Goal: Information Seeking & Learning: Find specific page/section

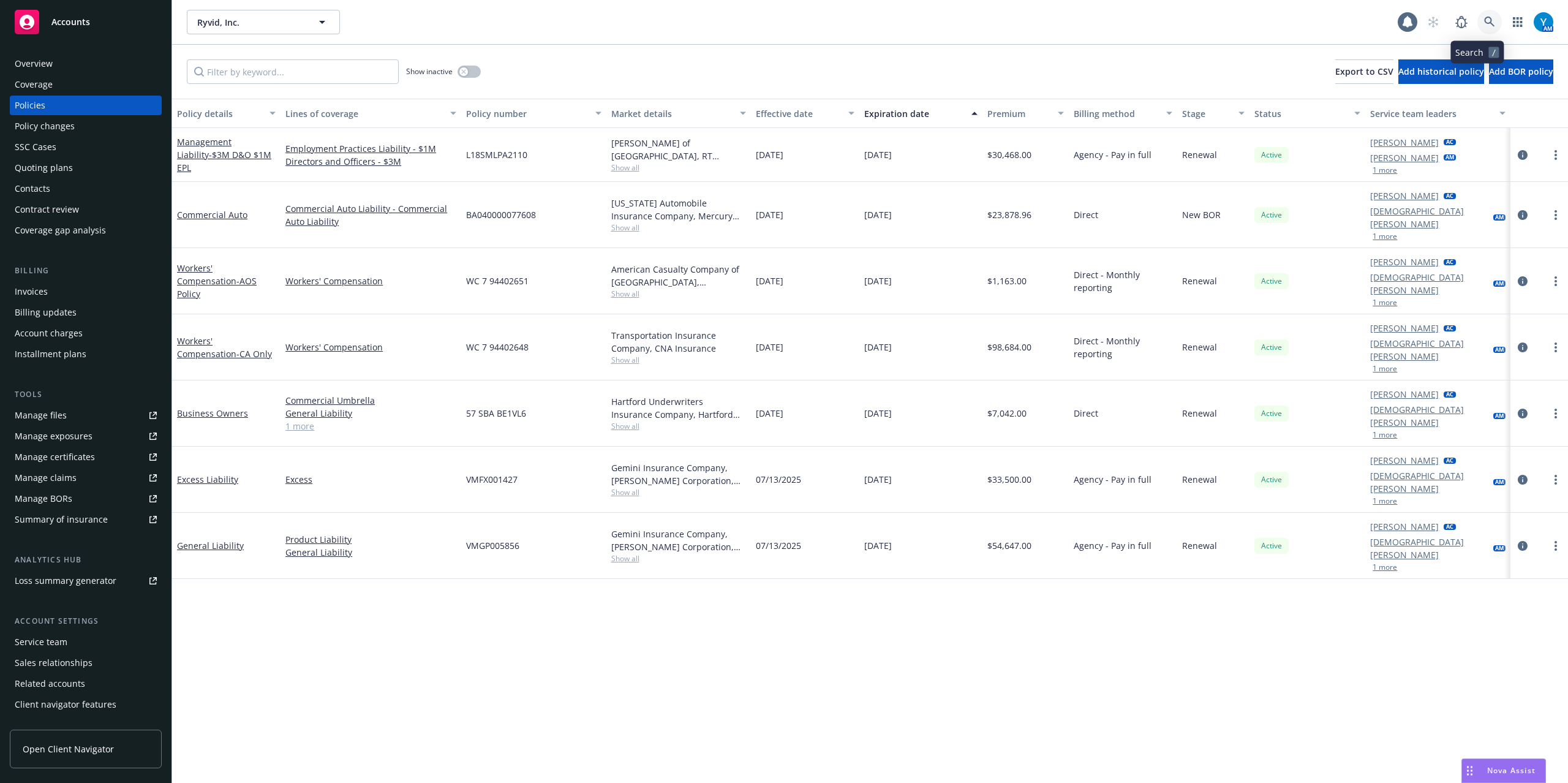
click at [1484, 20] on icon at bounding box center [1489, 21] width 11 height 11
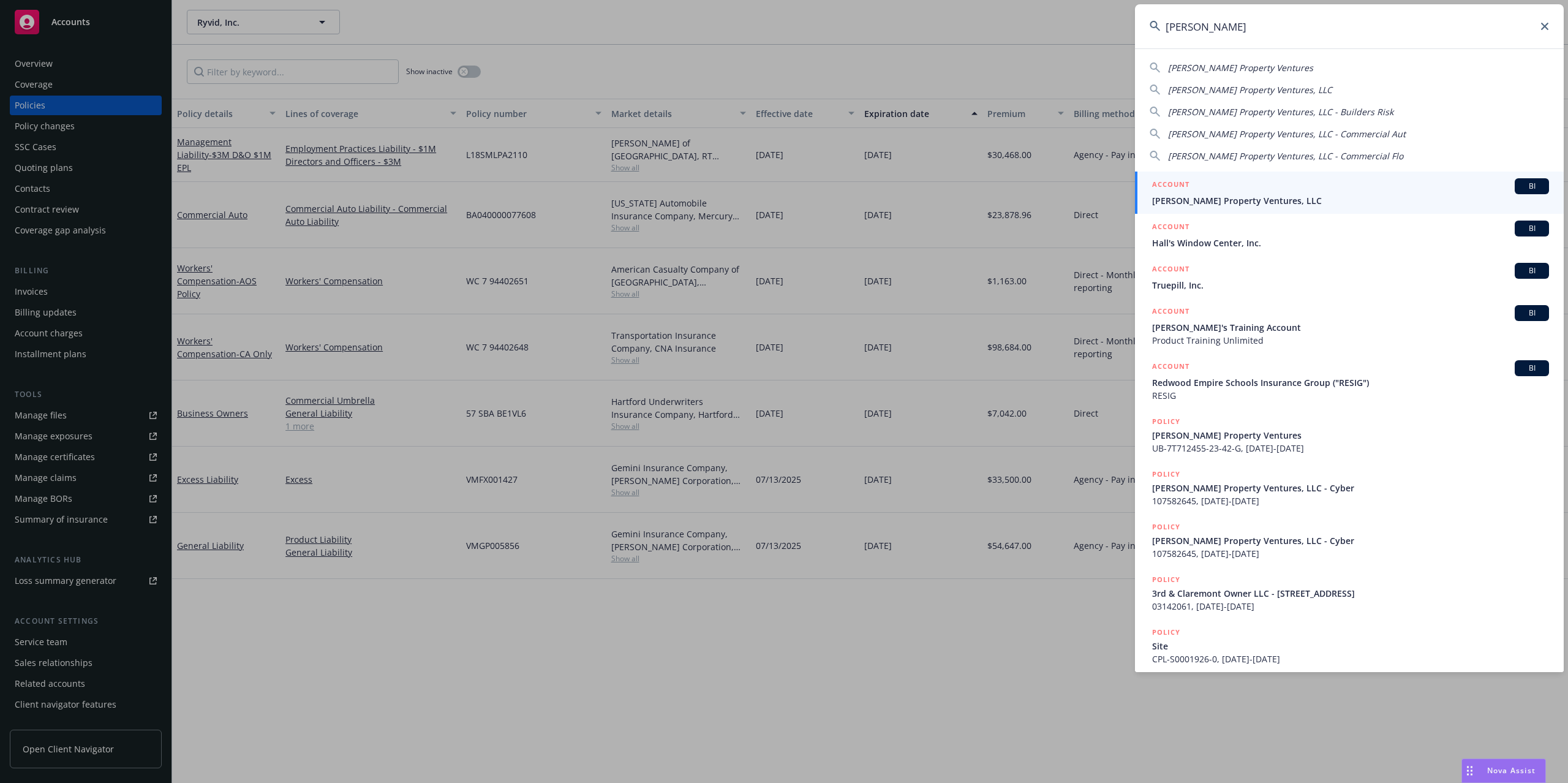
type input "windy hill"
click at [1255, 183] on div "ACCOUNT BI" at bounding box center [1351, 186] width 397 height 16
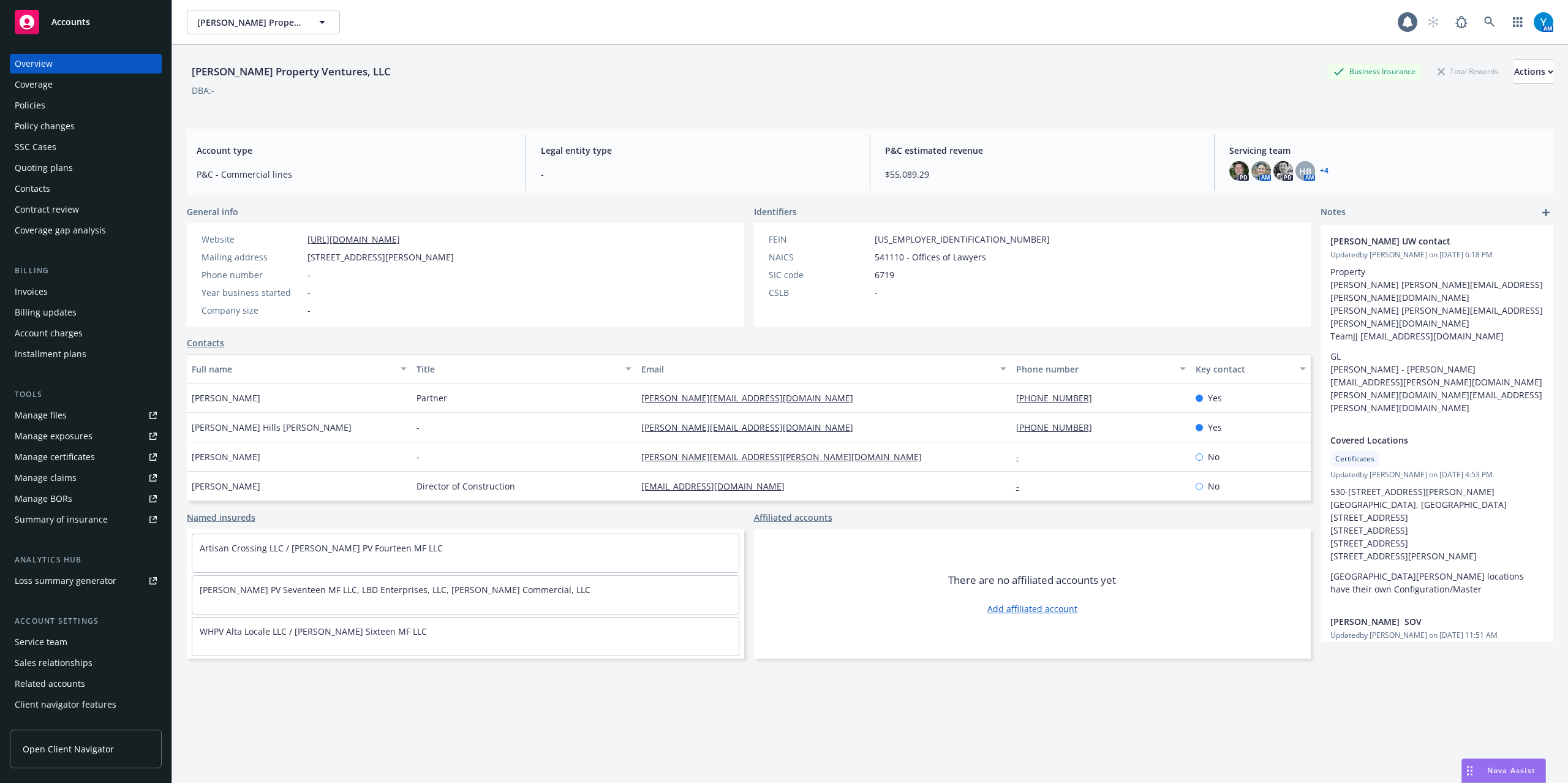
click at [83, 106] on div "Policies" at bounding box center [86, 105] width 142 height 20
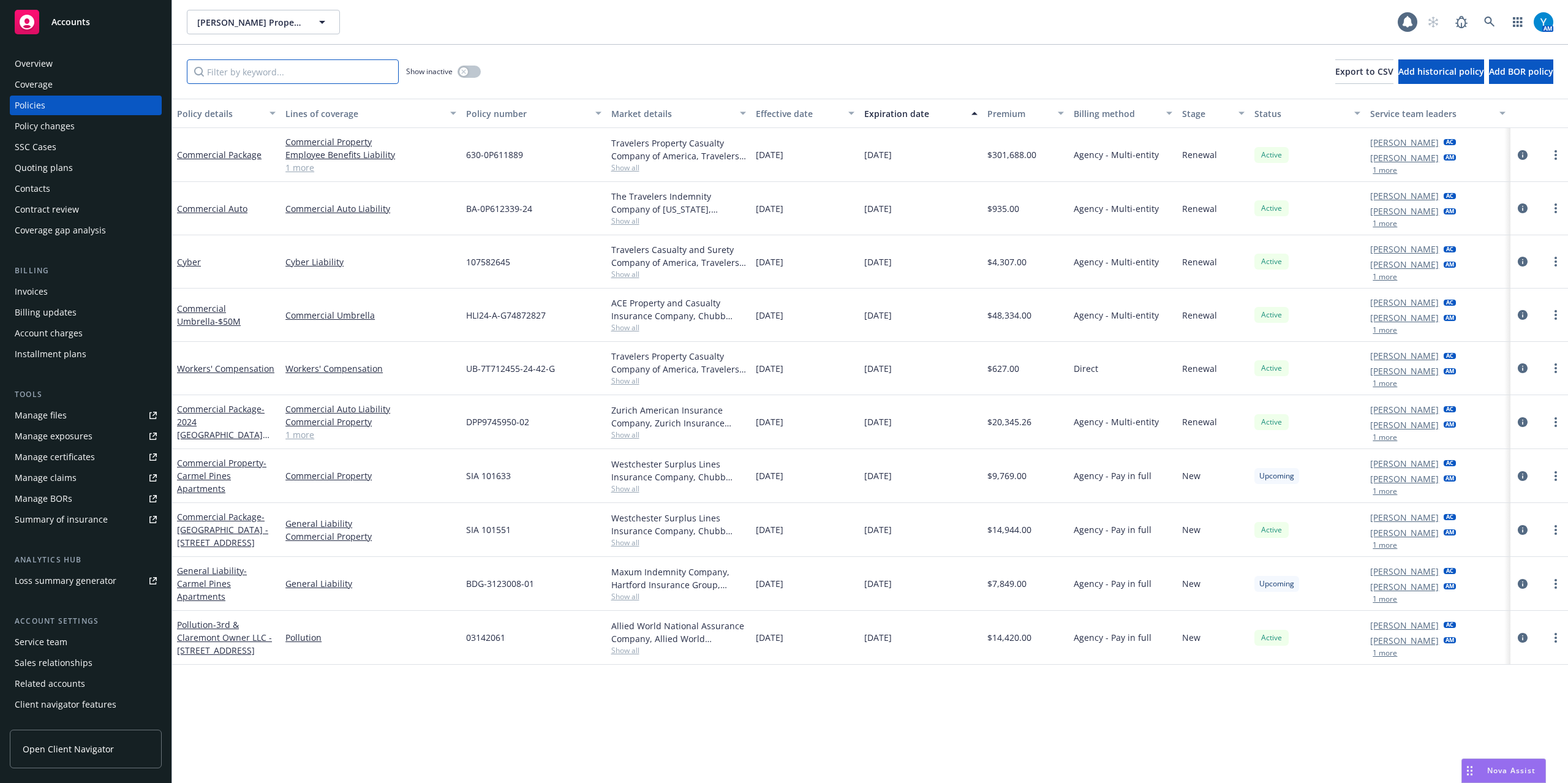
click at [263, 75] on input "Filter by keyword..." at bounding box center [292, 71] width 212 height 25
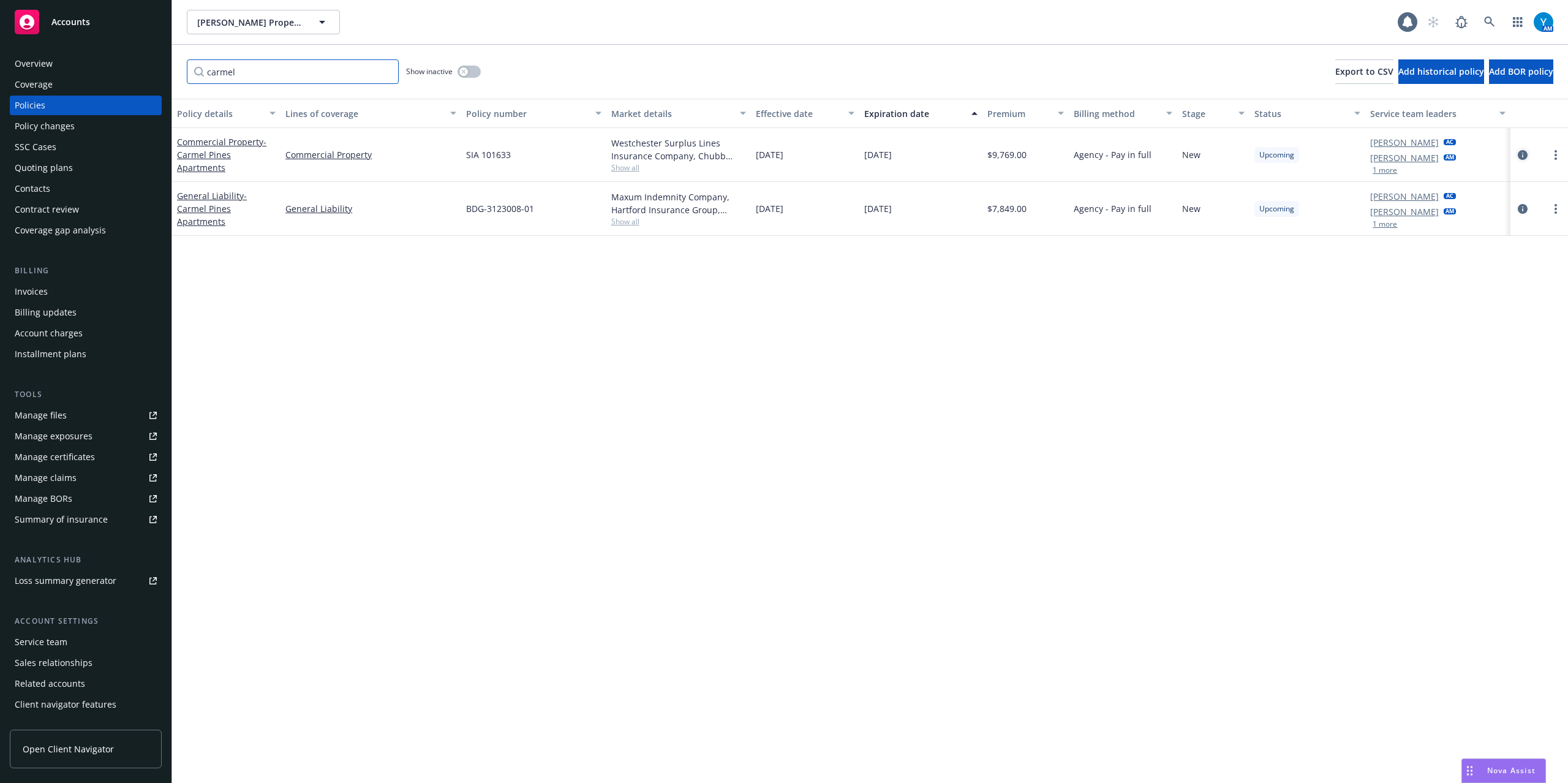
type input "carmel"
click at [1520, 153] on icon "circleInformation" at bounding box center [1523, 155] width 10 height 10
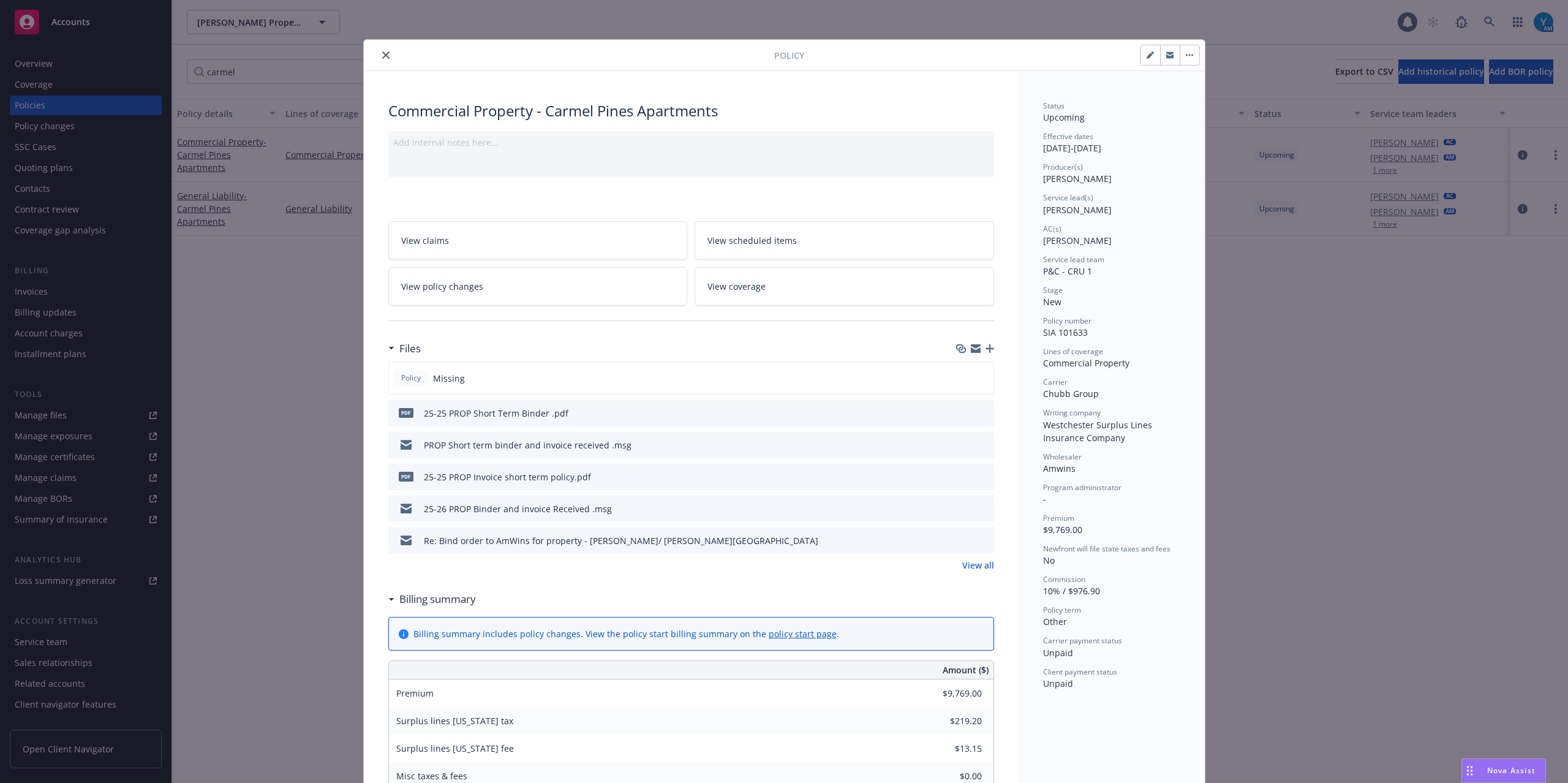
click at [977, 415] on icon "preview file" at bounding box center [982, 412] width 11 height 9
